Goal: Task Accomplishment & Management: Complete application form

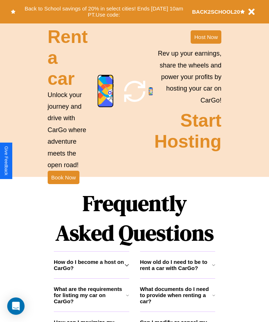
scroll to position [940, 0]
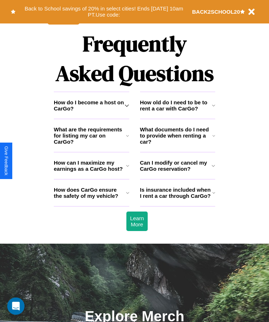
click at [177, 111] on h3 "How old do I need to be to rent a car with CarGo?" at bounding box center [176, 105] width 72 height 12
click at [91, 199] on h3 "How does CarGo ensure the safety of my vehicle?" at bounding box center [90, 192] width 72 height 12
click at [177, 172] on h3 "Can I modify or cancel my CarGo reservation?" at bounding box center [176, 165] width 72 height 12
click at [91, 145] on h3 "What are the requirements for listing my car on CarGo?" at bounding box center [90, 135] width 72 height 18
click at [213, 108] on icon at bounding box center [213, 105] width 3 height 6
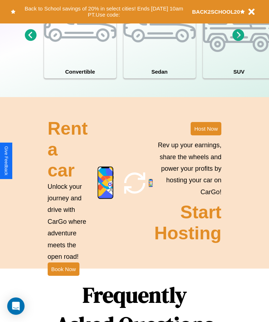
scroll to position [669, 0]
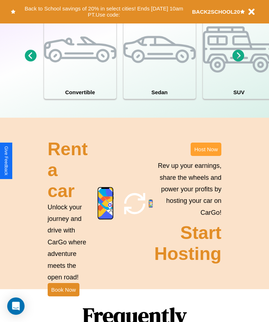
click at [206, 156] on button "Host Now" at bounding box center [205, 148] width 31 height 13
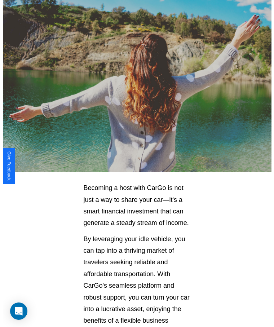
scroll to position [867, 0]
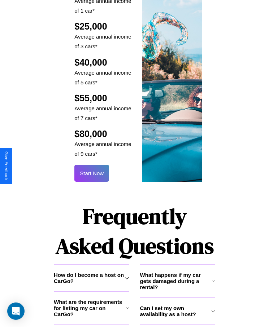
click at [92, 165] on button "Start Now" at bounding box center [91, 173] width 35 height 17
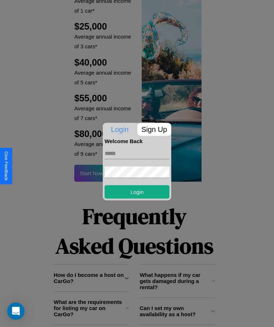
click at [154, 129] on p "Sign Up" at bounding box center [154, 129] width 34 height 13
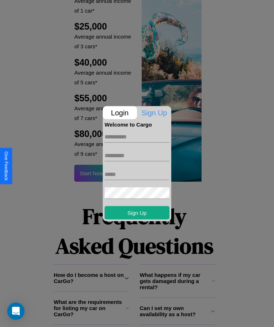
click at [137, 137] on input "text" at bounding box center [137, 137] width 65 height 12
type input "*******"
click at [137, 155] on input "text" at bounding box center [137, 156] width 65 height 12
type input "******"
click at [137, 174] on input "text" at bounding box center [137, 174] width 65 height 12
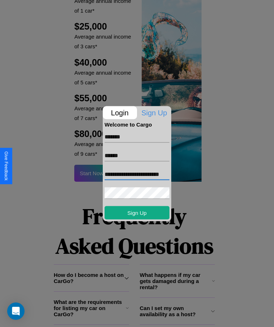
scroll to position [0, 9]
type input "**********"
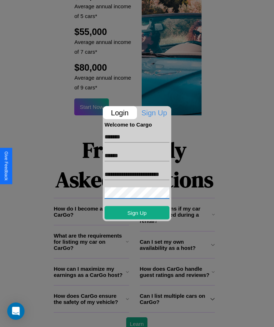
click at [137, 317] on div at bounding box center [137, 163] width 274 height 327
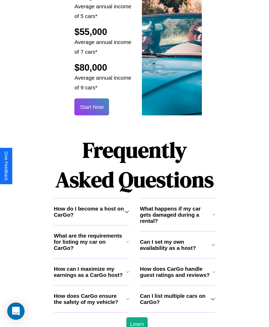
click at [92, 98] on button "Start Now" at bounding box center [91, 106] width 35 height 17
